Goal: Check status: Check status

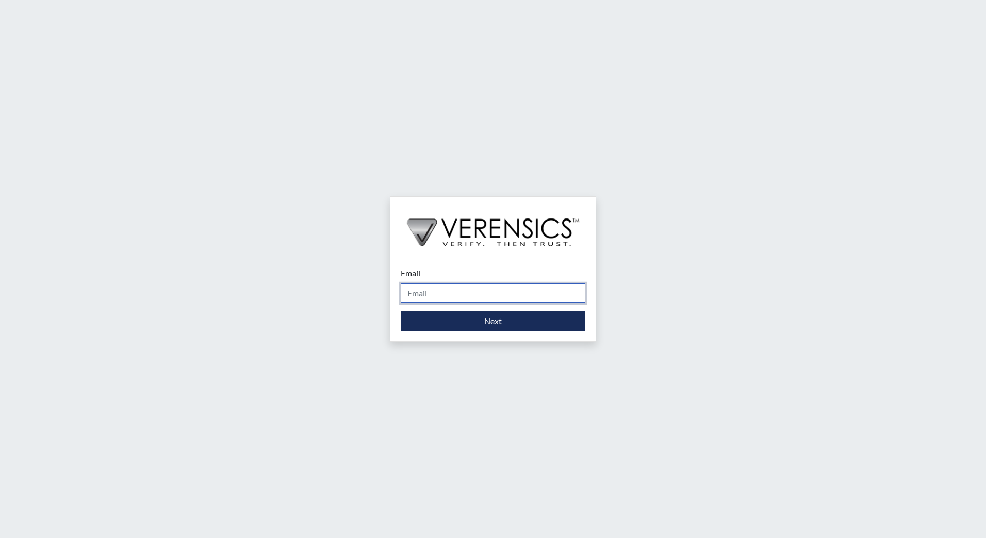
click at [491, 288] on input "Email" at bounding box center [493, 294] width 185 height 20
type input "[EMAIL_ADDRESS][DOMAIN_NAME]"
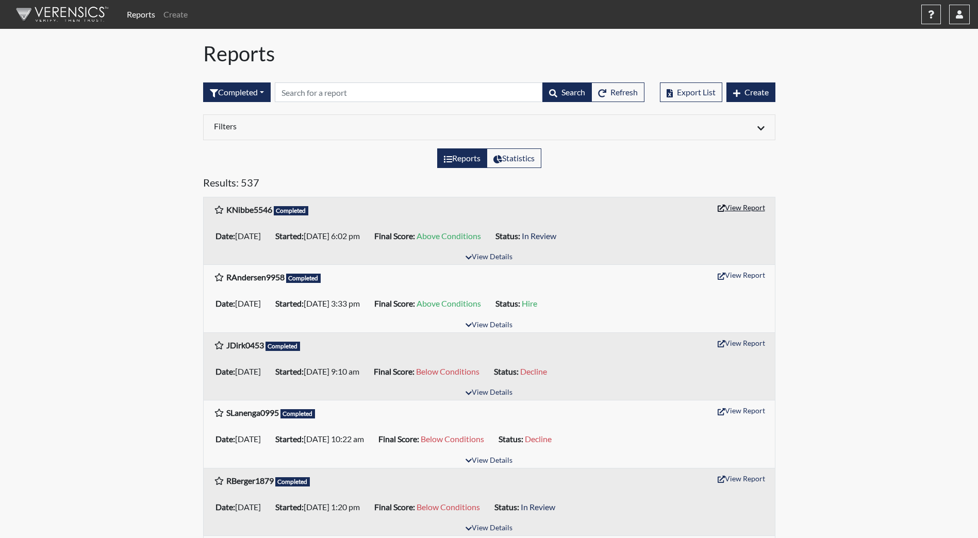
click at [751, 208] on button "View Report" at bounding box center [741, 208] width 57 height 16
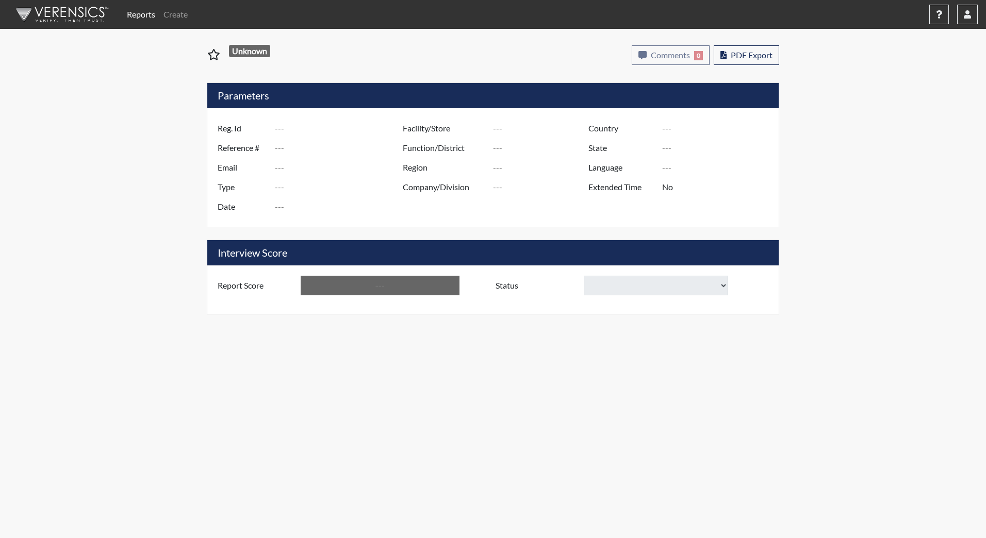
type input "KNibbe5546"
type input "51420"
type input "[EMAIL_ADDRESS][DOMAIN_NAME]"
type input "Community Supervision"
type input "[DATE]"
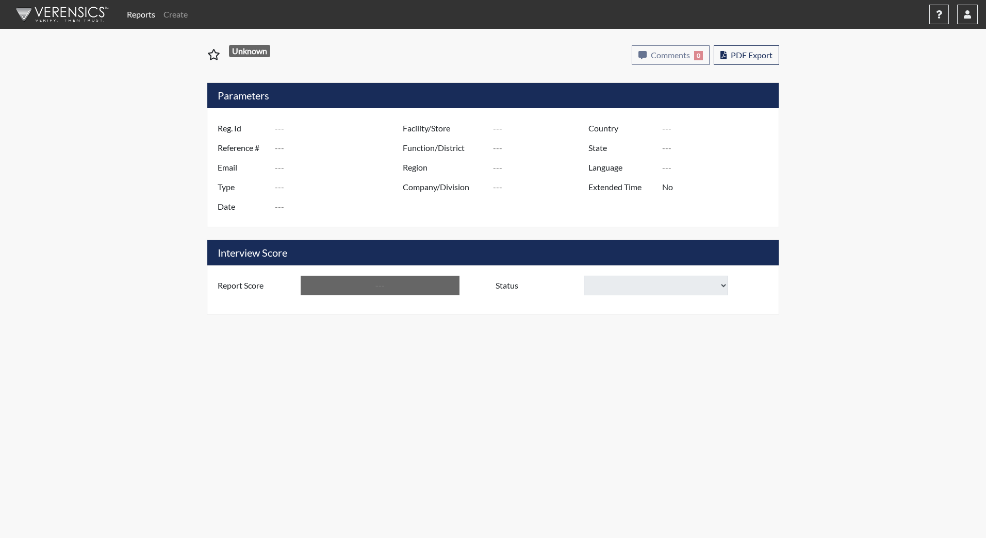
type input "[GEOGRAPHIC_DATA]"
type input "DJS Community/224"
type input "[GEOGRAPHIC_DATA]"
type input "[US_STATE]"
type input "English"
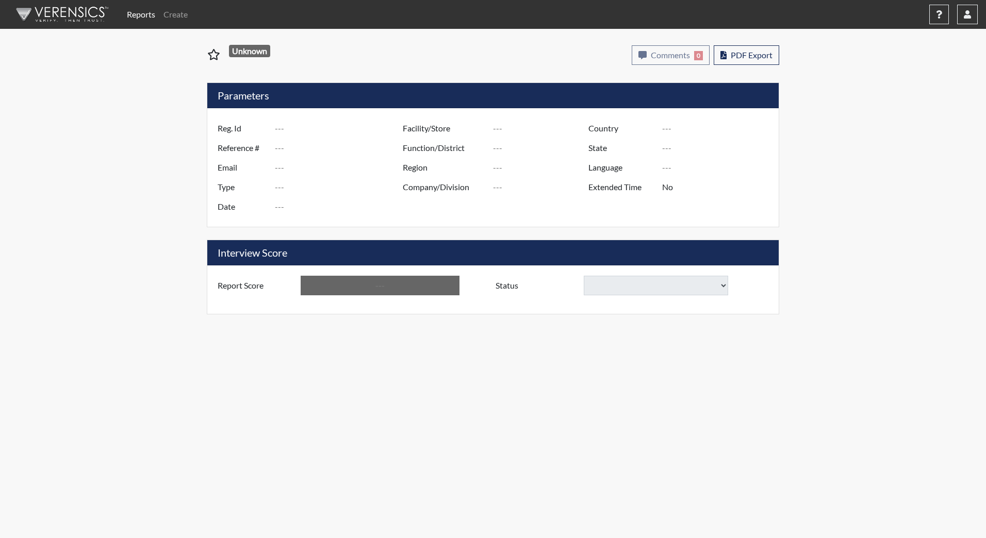
type input "Above Conditions"
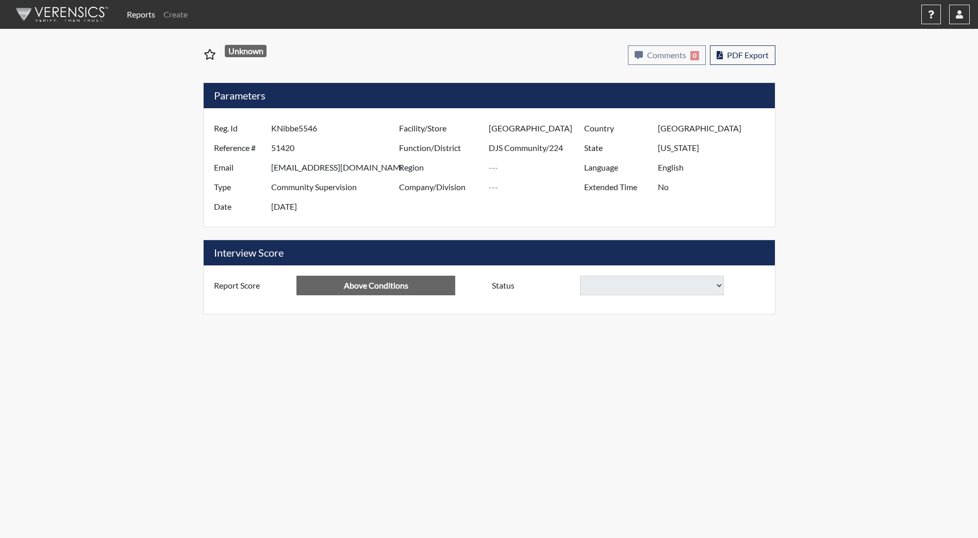
select select
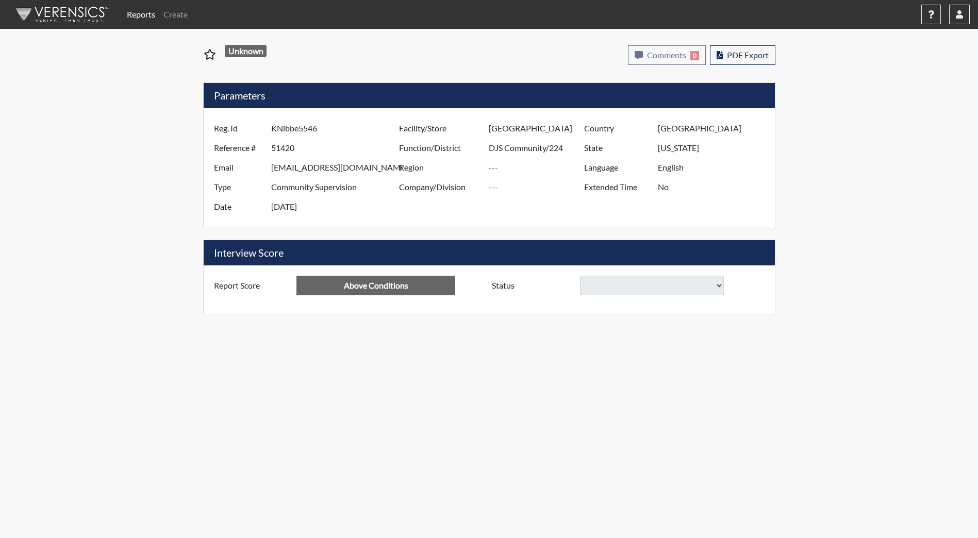
select select
